Goal: Task Accomplishment & Management: Complete application form

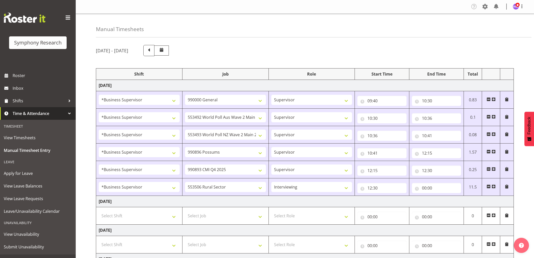
select select "1607"
select select "743"
select select "1607"
select select "10499"
select select "1607"
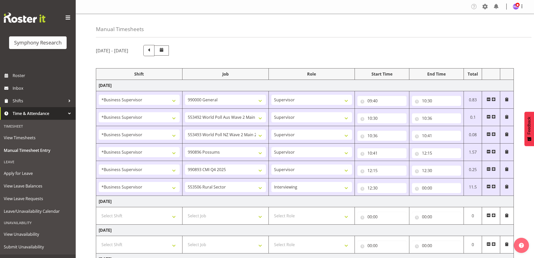
select select "10527"
select select "1607"
select select "10633"
select select "1607"
select select "10575"
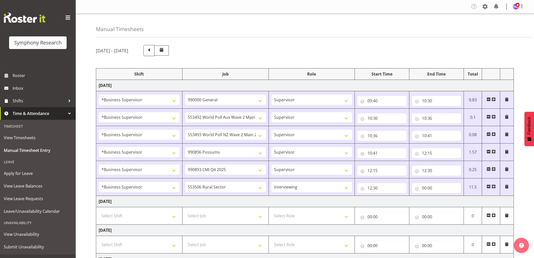
select select "1607"
select select "10587"
select select "47"
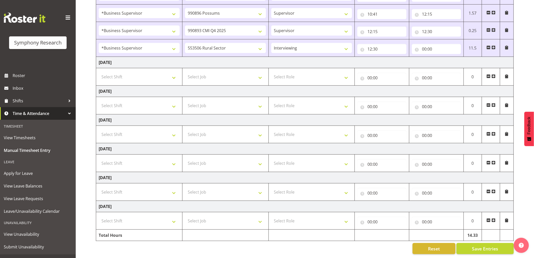
scroll to position [143, 0]
click at [433, 44] on input "00:00" at bounding box center [436, 49] width 49 height 10
click at [445, 59] on select "00 01 02 03 04 05 06 07 08 09 10 11 12 13 14 15 16 17 18 19 20 21 22 23" at bounding box center [446, 62] width 11 height 10
select select "13"
click at [441, 57] on select "00 01 02 03 04 05 06 07 08 09 10 11 12 13 14 15 16 17 18 19 20 21 22 23" at bounding box center [446, 62] width 11 height 10
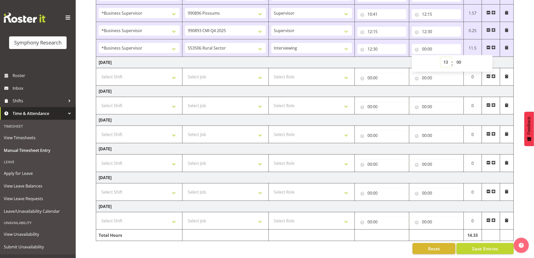
type input "13:00"
drag, startPoint x: 460, startPoint y: 56, endPoint x: 463, endPoint y: 60, distance: 4.3
click at [460, 57] on select "00 01 02 03 04 05 06 07 08 09 10 11 12 13 14 15 16 17 18 19 20 21 22 23 24 25 2…" at bounding box center [459, 62] width 11 height 10
select select "15"
click at [454, 57] on select "00 01 02 03 04 05 06 07 08 09 10 11 12 13 14 15 16 17 18 19 20 21 22 23 24 25 2…" at bounding box center [459, 62] width 11 height 10
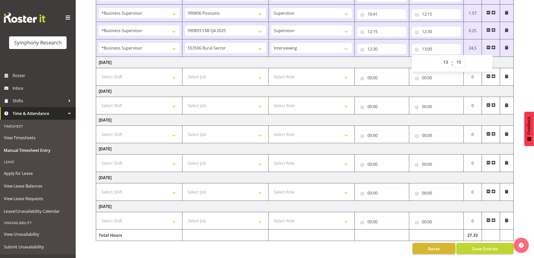
type input "13:15"
click at [495, 45] on span at bounding box center [494, 47] width 4 height 4
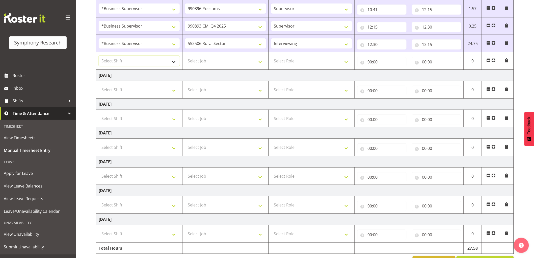
click at [137, 64] on select "Select Shift !!Weekend Residential (Roster IT Shift Label) *Business 9/10am ~ 4…" at bounding box center [139, 61] width 81 height 10
select select "1607"
click at [99, 56] on select "Select Shift !!Weekend Residential (Roster IT Shift Label) *Business 9/10am ~ 4…" at bounding box center [139, 61] width 81 height 10
click at [231, 63] on select "Select Job 550060 IF Admin 553492 World Poll Aus Wave 2 Main 2025 553493 World …" at bounding box center [225, 61] width 81 height 10
select select "10575"
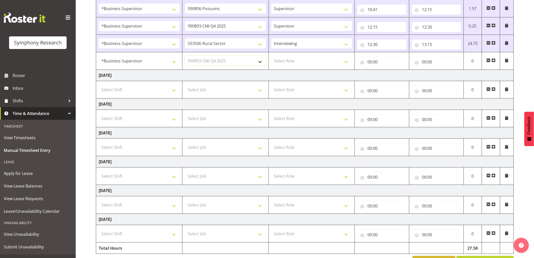
click at [185, 56] on select "Select Job 550060 IF Admin 553492 World Poll Aus Wave 2 Main 2025 553493 World …" at bounding box center [225, 61] width 81 height 10
drag, startPoint x: 309, startPoint y: 60, endPoint x: 309, endPoint y: 65, distance: 4.5
click at [309, 61] on select "Select Role Supervisor Interviewing Briefing" at bounding box center [311, 61] width 81 height 10
select select "45"
click at [271, 56] on select "Select Role Supervisor Interviewing Briefing" at bounding box center [311, 61] width 81 height 10
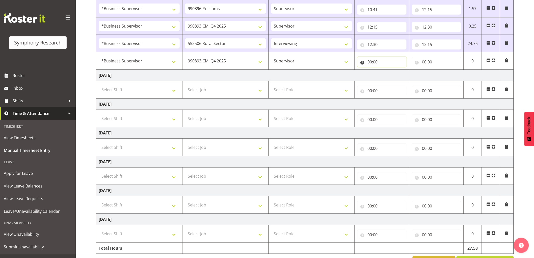
click at [375, 61] on input "00:00" at bounding box center [381, 62] width 49 height 10
drag, startPoint x: 396, startPoint y: 79, endPoint x: 392, endPoint y: 78, distance: 3.6
click at [396, 79] on select "00 01 02 03 04 05 06 07 08 09 10 11 12 13 14 15 16 17 18 19 20 21 22 23" at bounding box center [391, 75] width 11 height 10
select select "13"
click at [386, 70] on select "00 01 02 03 04 05 06 07 08 09 10 11 12 13 14 15 16 17 18 19 20 21 22 23" at bounding box center [391, 75] width 11 height 10
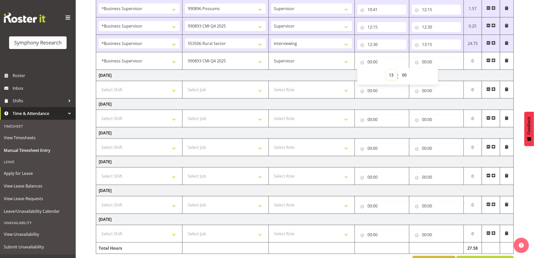
type input "13:00"
drag, startPoint x: 405, startPoint y: 72, endPoint x: 407, endPoint y: 80, distance: 7.9
click at [407, 74] on select "00 01 02 03 04 05 06 07 08 09 10 11 12 13 14 15 16 17 18 19 20 21 22 23 24 25 2…" at bounding box center [404, 75] width 11 height 10
select select "15"
click at [399, 70] on select "00 01 02 03 04 05 06 07 08 09 10 11 12 13 14 15 16 17 18 19 20 21 22 23 24 25 2…" at bounding box center [404, 75] width 11 height 10
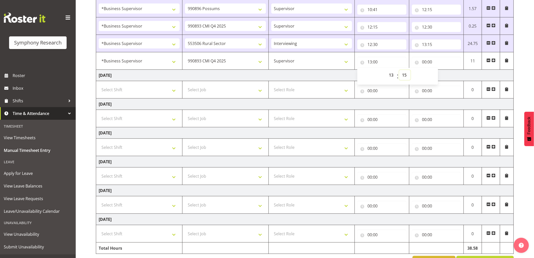
type input "13:15"
click at [426, 58] on input "00:00" at bounding box center [436, 62] width 49 height 10
click at [444, 74] on select "00 01 02 03 04 05 06 07 08 09 10 11 12 13 14 15 16 17 18 19 20 21 22 23" at bounding box center [446, 75] width 11 height 10
select select "13"
click at [441, 70] on select "00 01 02 03 04 05 06 07 08 09 10 11 12 13 14 15 16 17 18 19 20 21 22 23" at bounding box center [446, 75] width 11 height 10
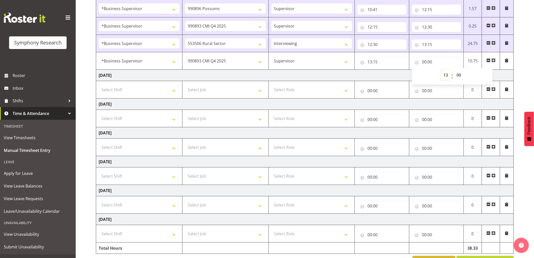
type input "13:00"
drag, startPoint x: 461, startPoint y: 78, endPoint x: 493, endPoint y: 94, distance: 35.5
click at [463, 77] on select "00 01 02 03 04 05 06 07 08 09 10 11 12 13 14 15 16 17 18 19 20 21 22 23 24 25 2…" at bounding box center [459, 75] width 11 height 10
select select "30"
click at [454, 70] on select "00 01 02 03 04 05 06 07 08 09 10 11 12 13 14 15 16 17 18 19 20 21 22 23 24 25 2…" at bounding box center [459, 75] width 11 height 10
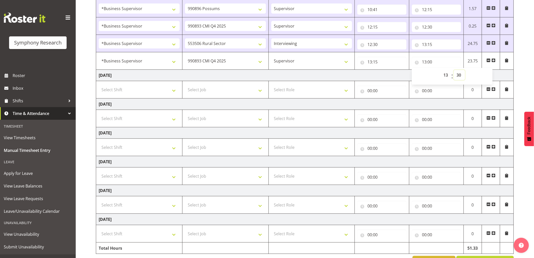
type input "13:30"
click at [353, 74] on td "[DATE]" at bounding box center [305, 75] width 418 height 11
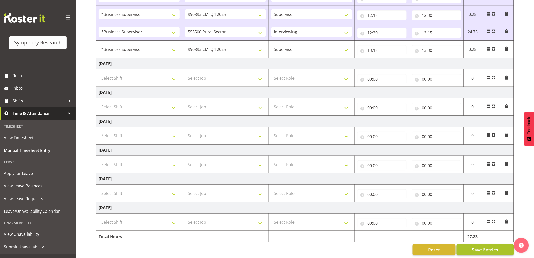
scroll to position [161, 0]
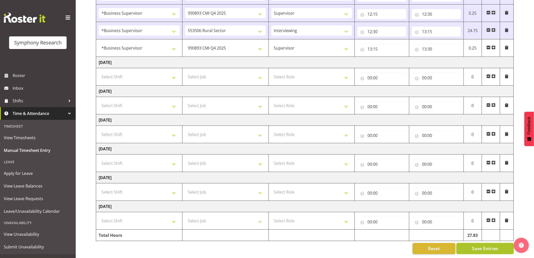
click at [480, 245] on span "Save Entries" at bounding box center [485, 248] width 26 height 7
